Goal: Task Accomplishment & Management: Understand process/instructions

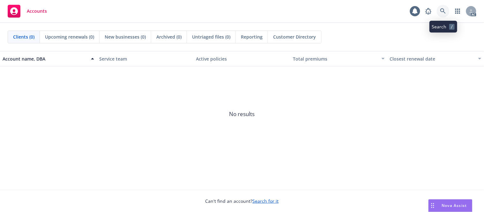
click at [442, 11] on icon at bounding box center [443, 11] width 6 height 6
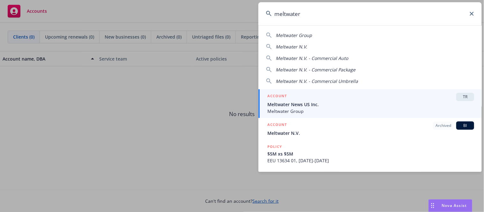
type input "meltwater"
click at [325, 104] on span "Meltwater News US Inc." at bounding box center [370, 104] width 207 height 7
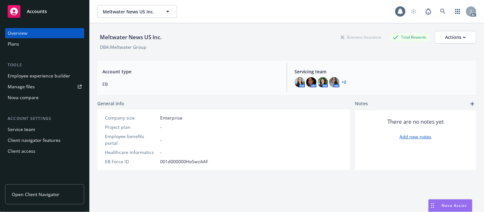
click at [29, 76] on div "Employee experience builder" at bounding box center [39, 76] width 63 height 10
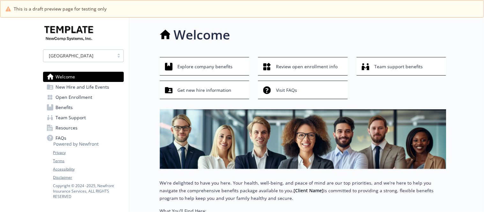
click at [237, 180] on p "We're delighted to have you here. Your health, well-being, and peace of mind ar…" at bounding box center [303, 190] width 287 height 23
drag, startPoint x: 351, startPoint y: 192, endPoint x: 365, endPoint y: 195, distance: 14.0
click at [365, 195] on p "We're delighted to have you here. Your health, well-being, and peace of mind ar…" at bounding box center [303, 190] width 287 height 23
click at [82, 89] on span "New Hire and Life Events" at bounding box center [83, 87] width 54 height 10
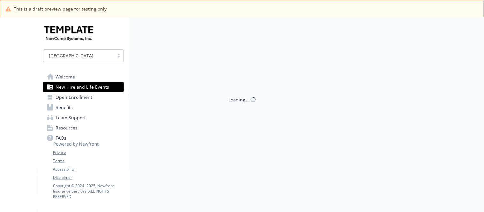
scroll to position [23, 0]
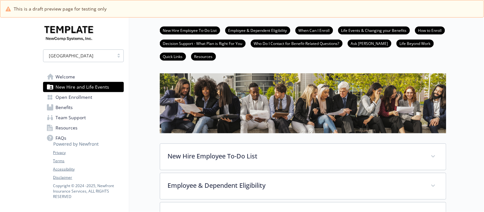
click at [237, 97] on img at bounding box center [303, 103] width 287 height 60
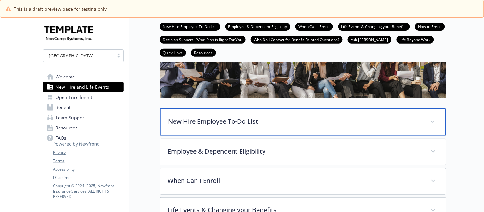
click at [221, 125] on p "New Hire Employee To-Do List" at bounding box center [296, 122] width 254 height 10
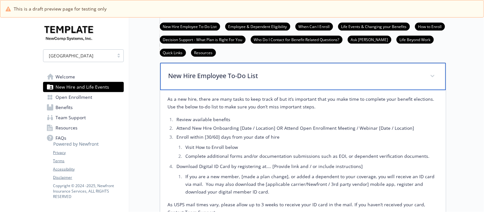
scroll to position [165, 0]
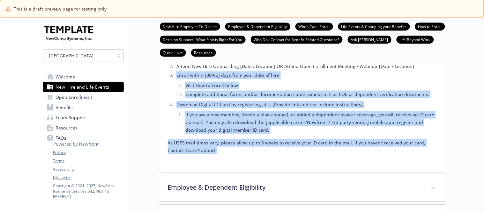
drag, startPoint x: 149, startPoint y: 79, endPoint x: 150, endPoint y: 72, distance: 6.9
click at [150, 72] on div "New Hire and Life Events New Hire Employee To-Do List Employee & Dependent Elig…" at bounding box center [287, 197] width 317 height 688
click at [260, 117] on li "If you are a new member, [made a plan change], or added a dependent to your cov…" at bounding box center [311, 122] width 255 height 23
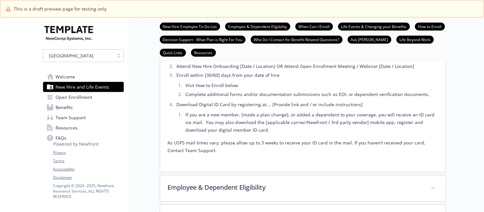
scroll to position [0, 0]
